Goal: Task Accomplishment & Management: Manage account settings

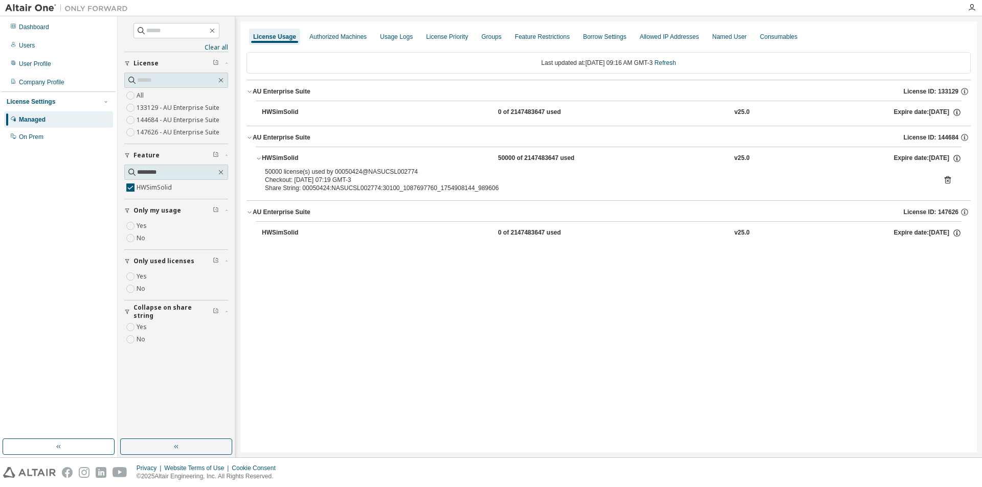
click at [949, 178] on icon at bounding box center [948, 180] width 6 height 8
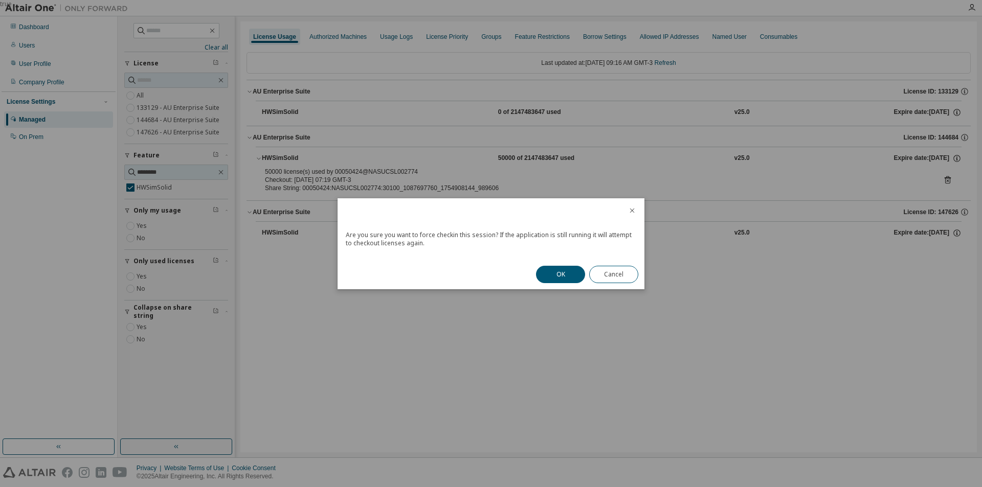
click at [547, 274] on button "OK" at bounding box center [560, 274] width 49 height 17
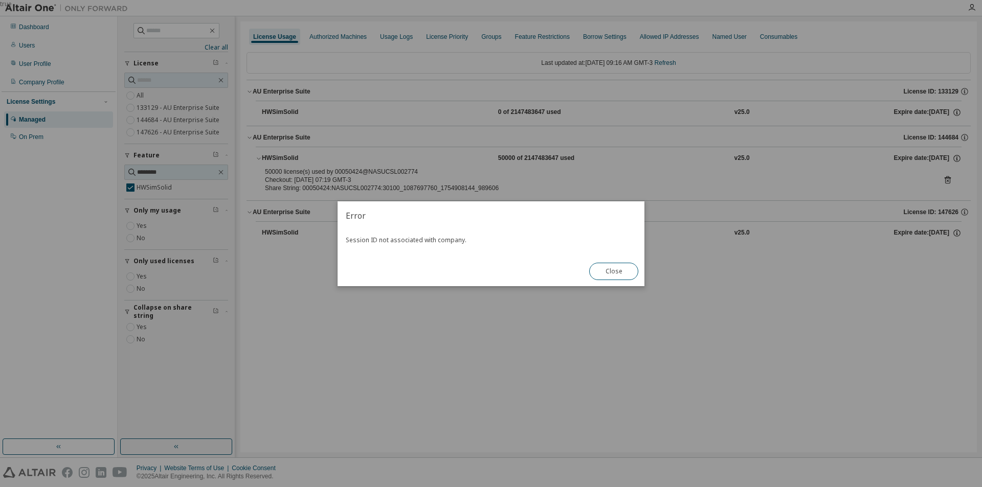
click at [612, 274] on button "Close" at bounding box center [613, 271] width 49 height 17
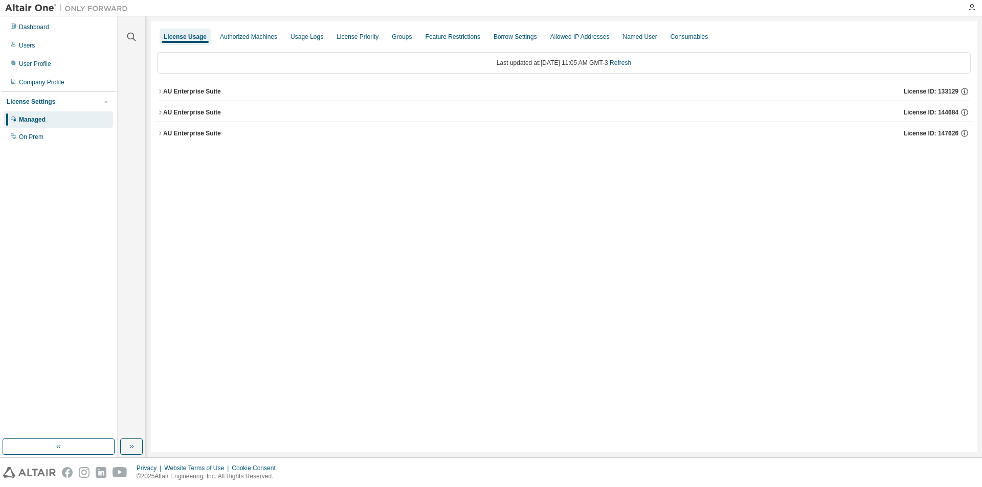
click at [162, 111] on icon "button" at bounding box center [160, 112] width 6 height 6
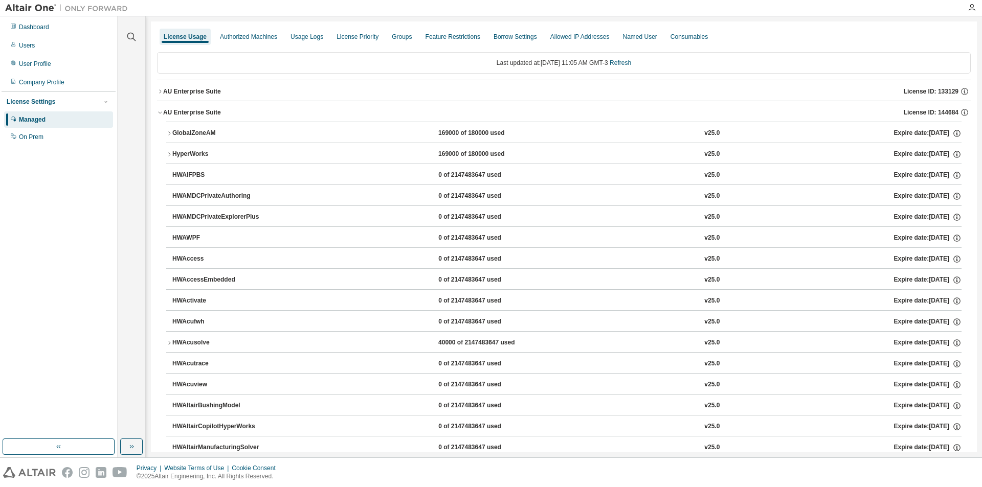
click at [162, 111] on icon "button" at bounding box center [160, 112] width 6 height 6
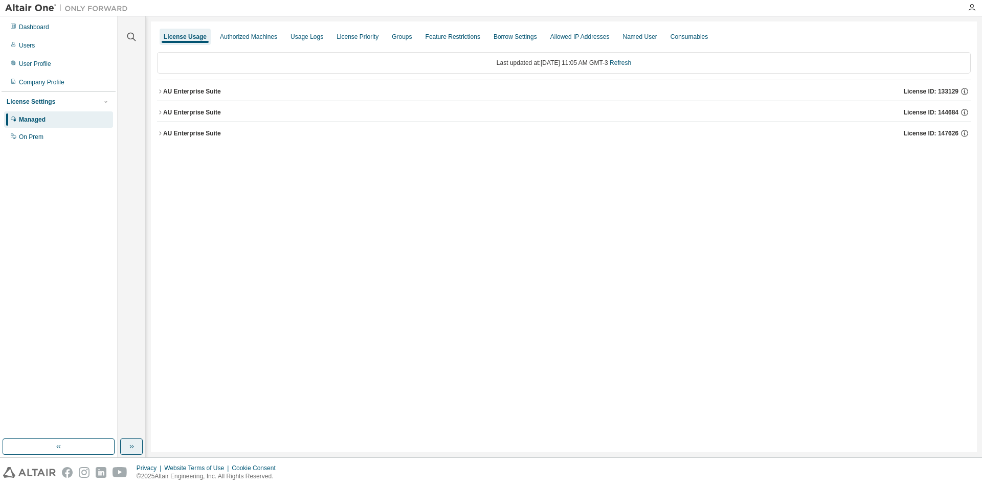
click at [132, 451] on button "button" at bounding box center [131, 447] width 23 height 16
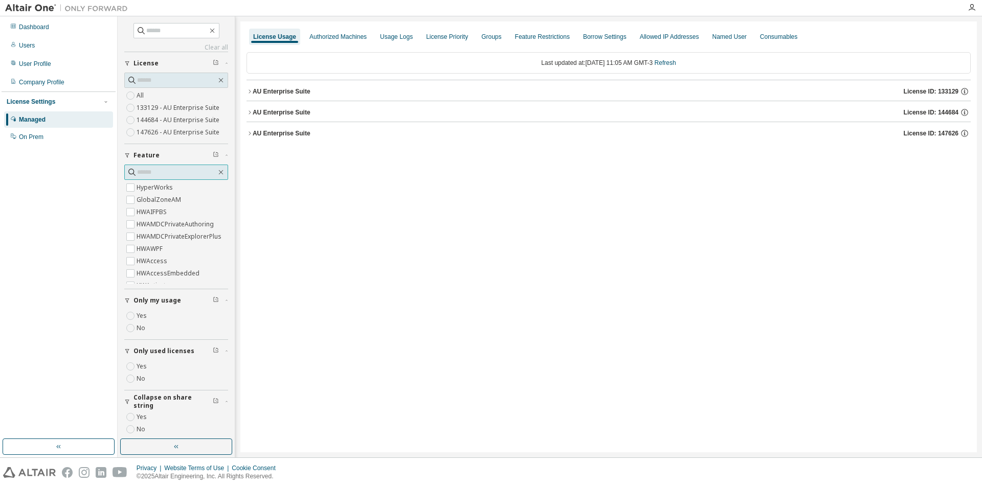
click at [160, 172] on input "text" at bounding box center [176, 172] width 79 height 10
type input "********"
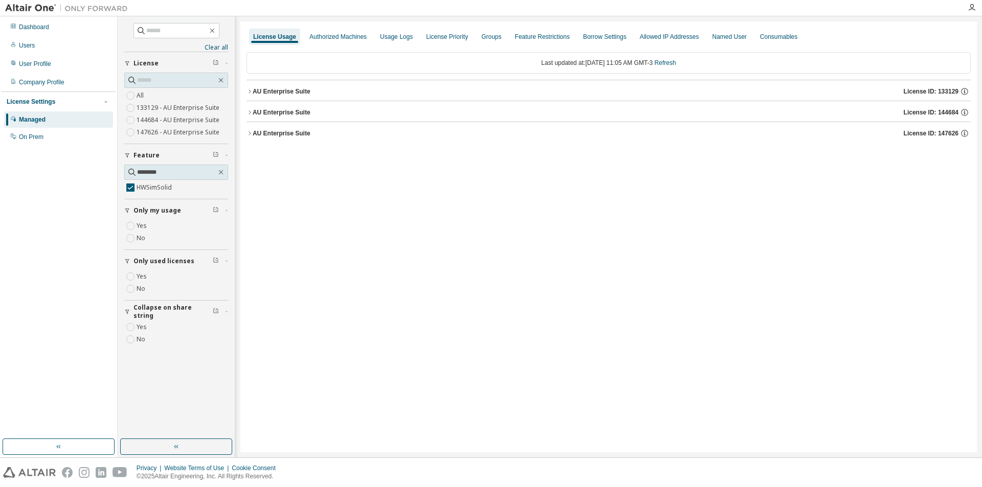
click at [251, 113] on icon "button" at bounding box center [250, 112] width 6 height 6
click at [522, 133] on div "50000 of 2147483647 used" at bounding box center [544, 133] width 92 height 9
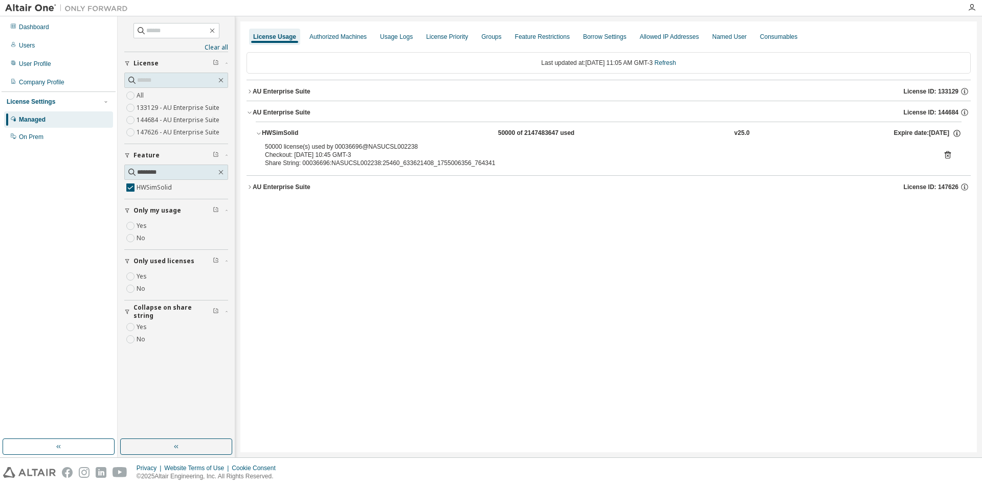
click at [952, 157] on div "50000 license(s) used by 00036696@NASUCSL002238 Checkout: [DATE] 10:45 GMT-3 Sh…" at bounding box center [609, 157] width 706 height 29
click at [940, 153] on div "50000 license(s) used by 00036696@NASUCSL002238 Checkout: [DATE] 10:45 GMT-3 Sh…" at bounding box center [608, 155] width 687 height 25
click at [952, 154] on div "50000 license(s) used by 00036696@NASUCSL002238 Checkout: [DATE] 10:45 GMT-3 Sh…" at bounding box center [609, 157] width 706 height 29
click at [949, 154] on icon at bounding box center [947, 154] width 9 height 9
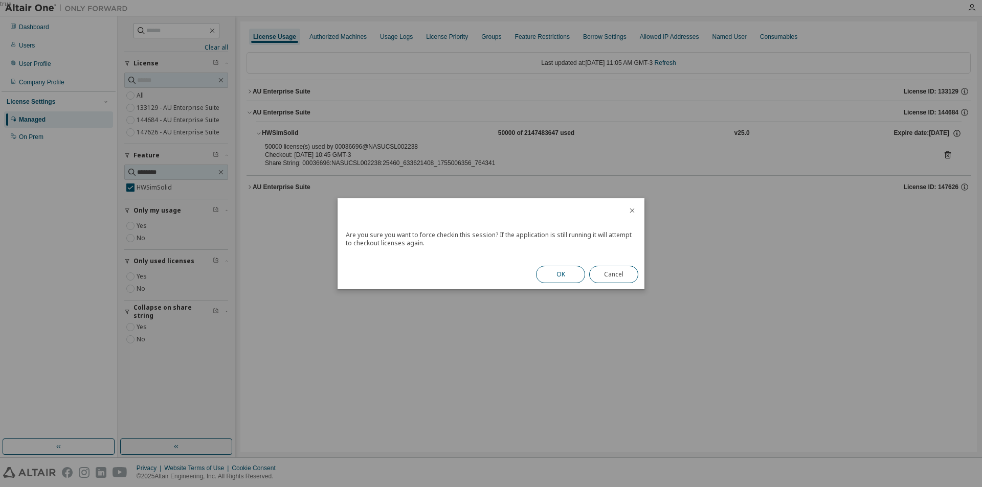
click at [547, 274] on button "OK" at bounding box center [560, 274] width 49 height 17
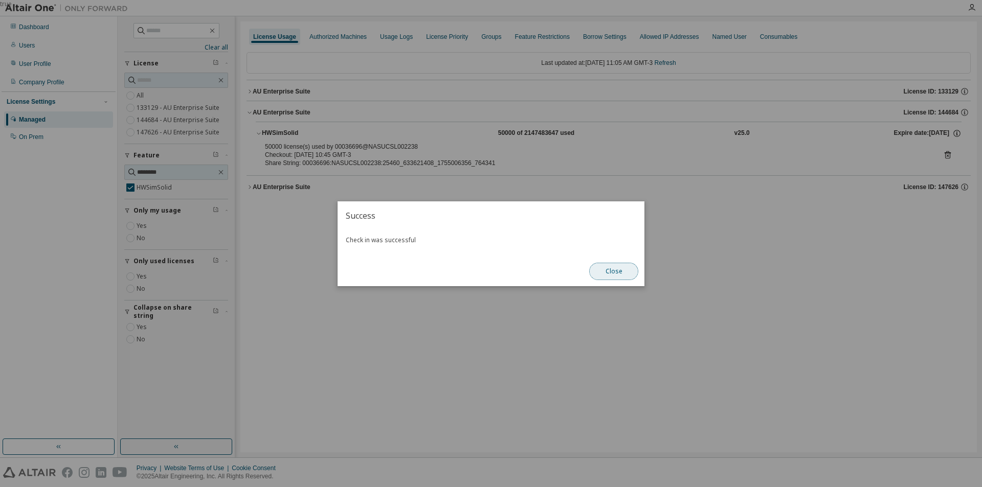
click at [610, 272] on button "Close" at bounding box center [613, 271] width 49 height 17
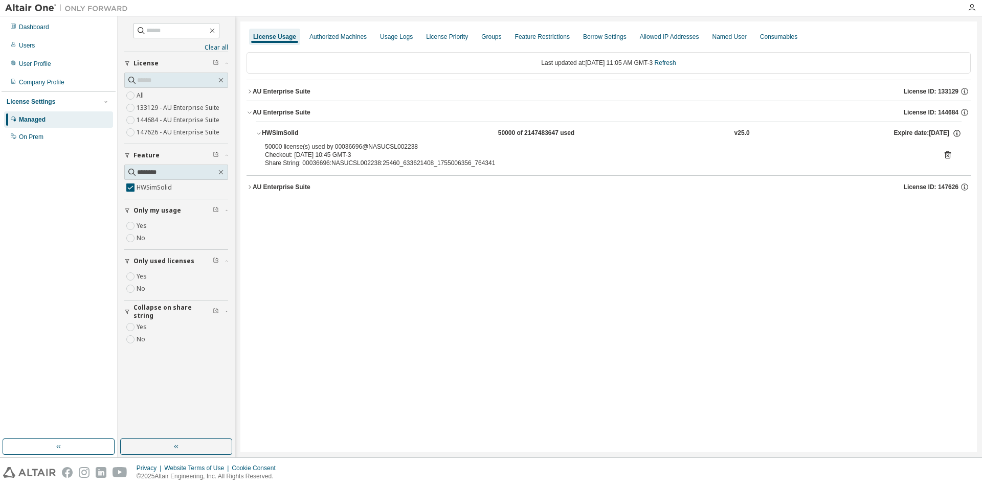
click at [946, 157] on icon at bounding box center [947, 154] width 9 height 9
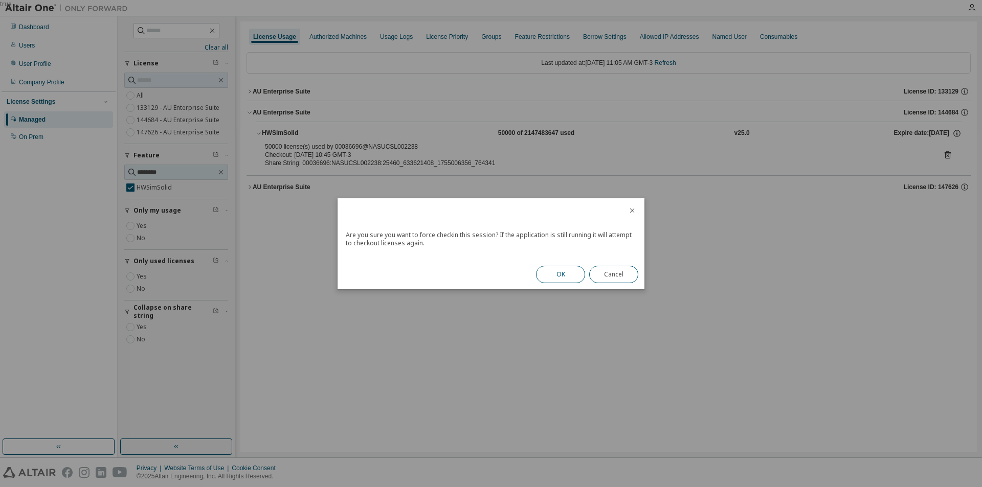
click at [558, 271] on button "OK" at bounding box center [560, 274] width 49 height 17
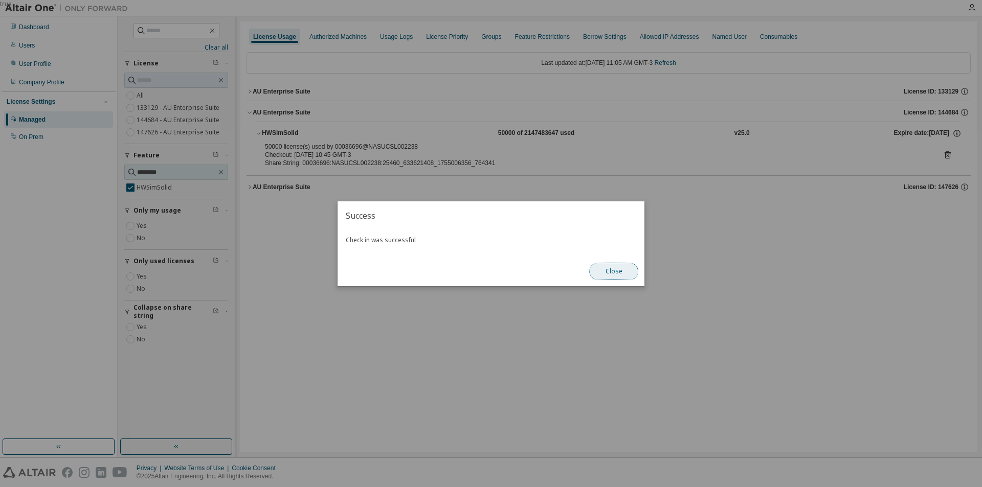
click at [632, 270] on button "Close" at bounding box center [613, 271] width 49 height 17
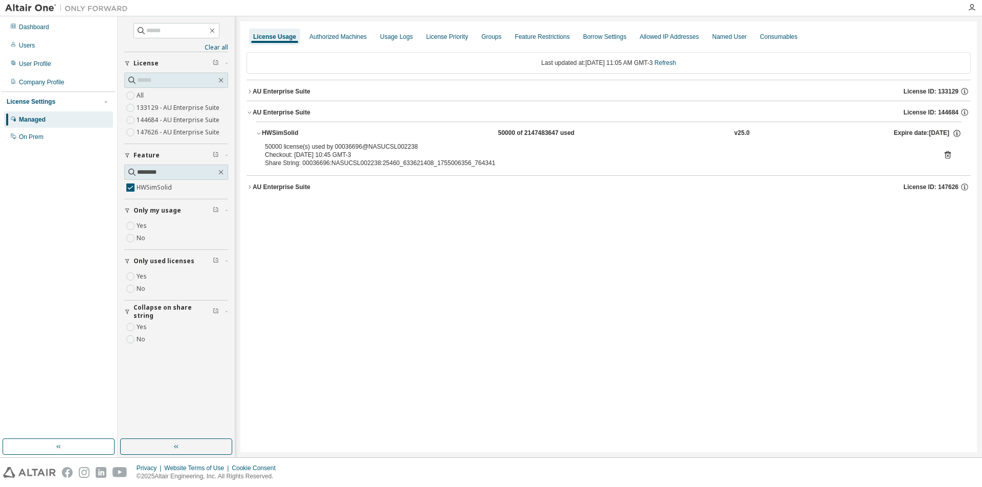
click at [949, 153] on icon at bounding box center [948, 155] width 6 height 8
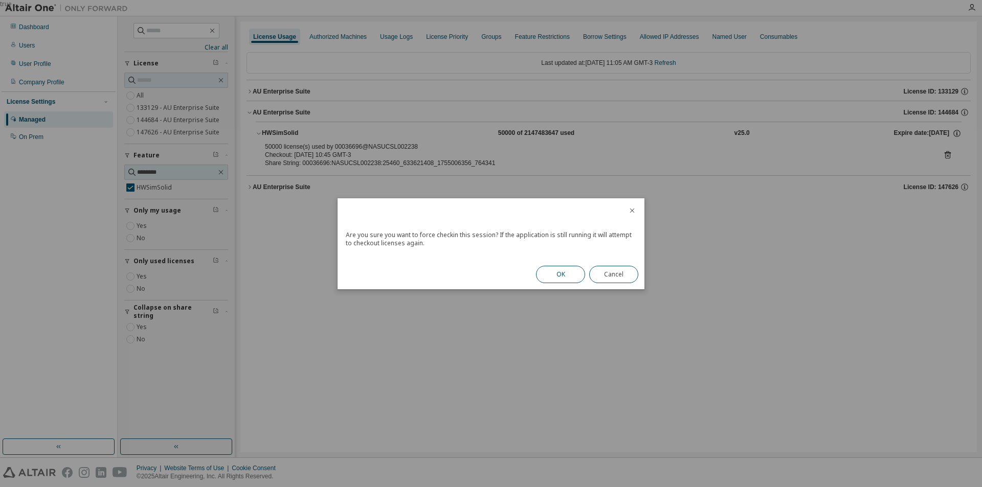
click at [556, 274] on button "OK" at bounding box center [560, 274] width 49 height 17
